Goal: Task Accomplishment & Management: Use online tool/utility

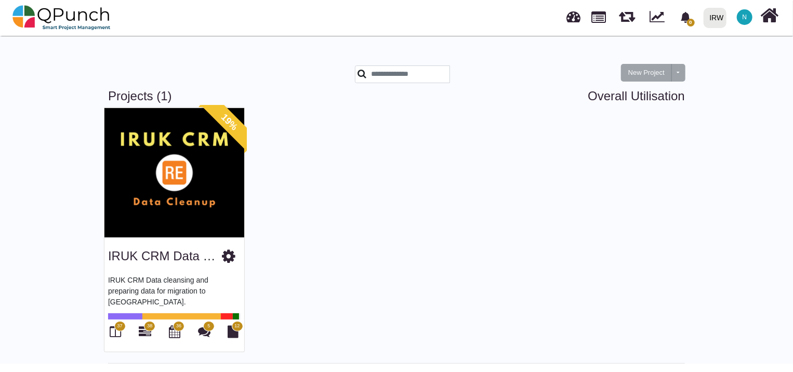
click at [220, 185] on img at bounding box center [175, 173] width 140 height 130
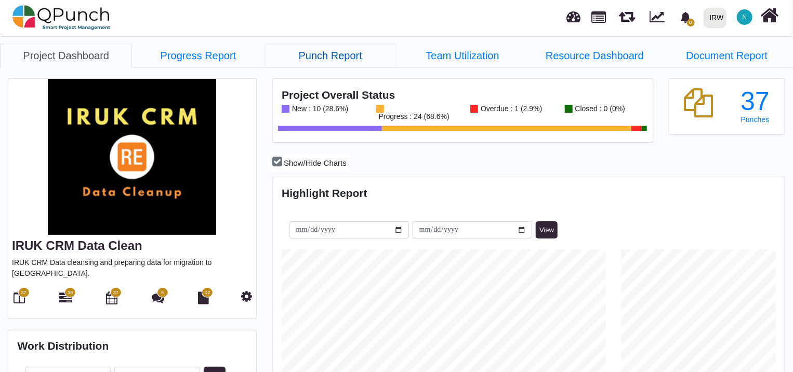
scroll to position [162, 170]
click at [23, 292] on icon at bounding box center [19, 298] width 11 height 12
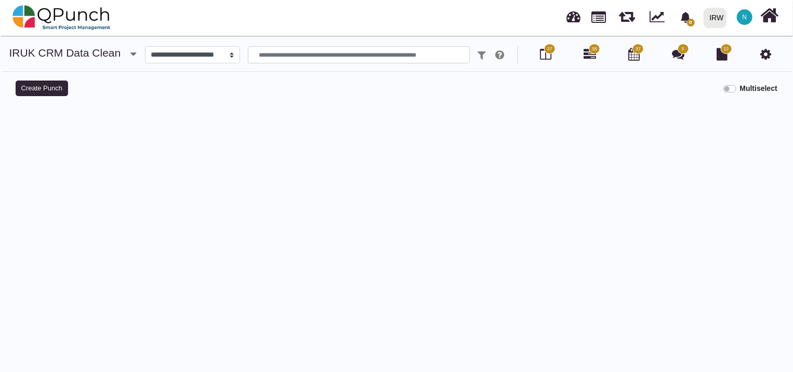
select select
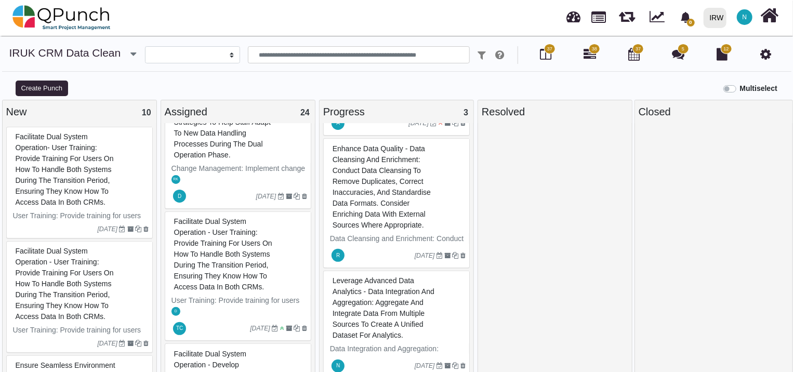
scroll to position [1388, 0]
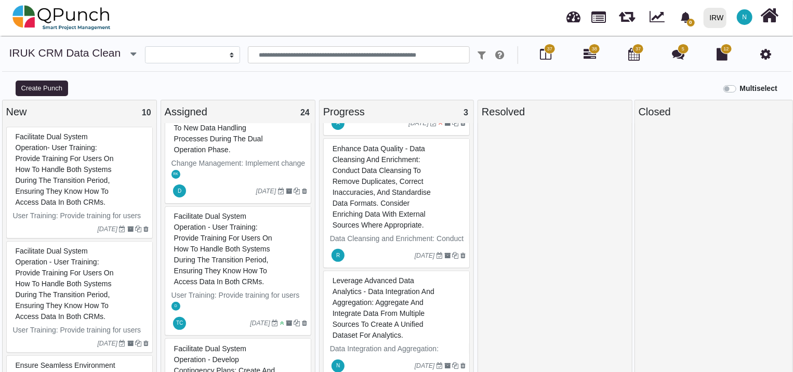
click at [471, 231] on div "Environment Configuration: Set up the necessary data in each environment (devel…" at bounding box center [397, 248] width 154 height 250
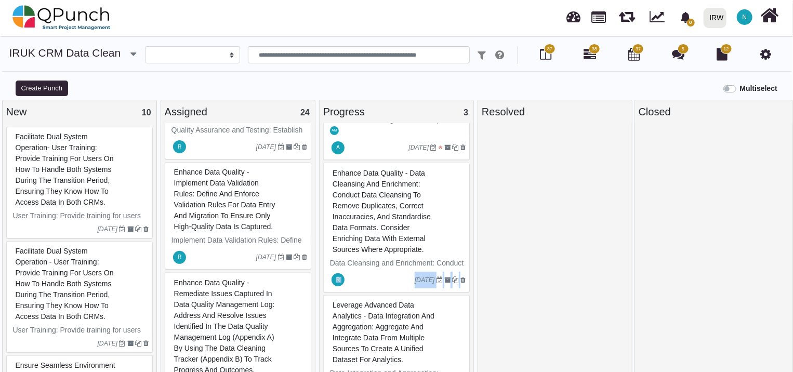
scroll to position [1961, 0]
